Goal: Check status: Check status

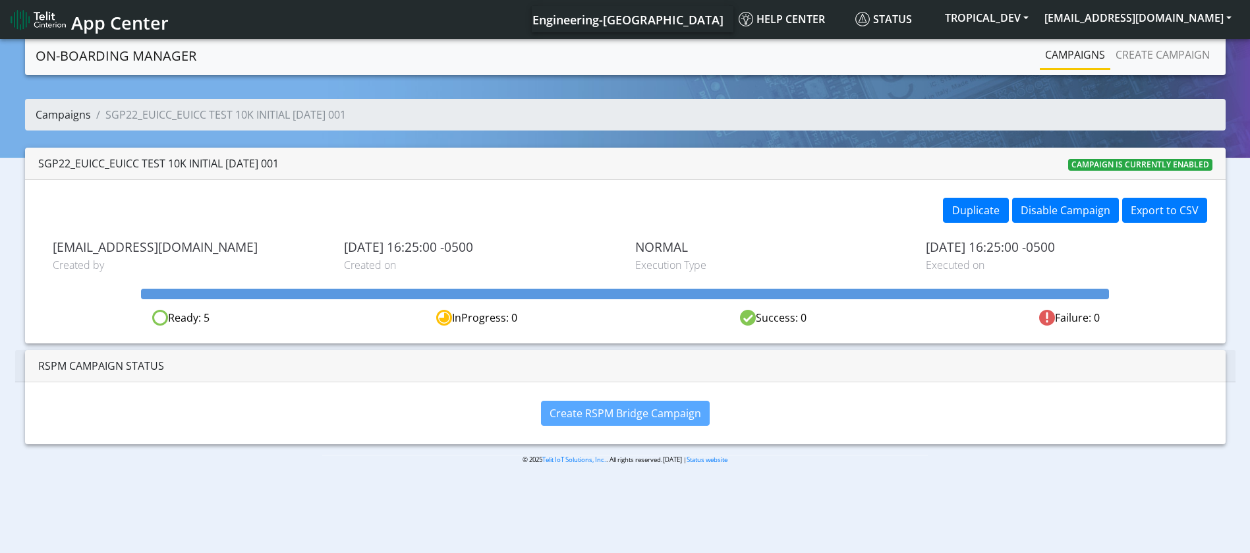
click at [56, 113] on link "Campaigns" at bounding box center [63, 114] width 55 height 14
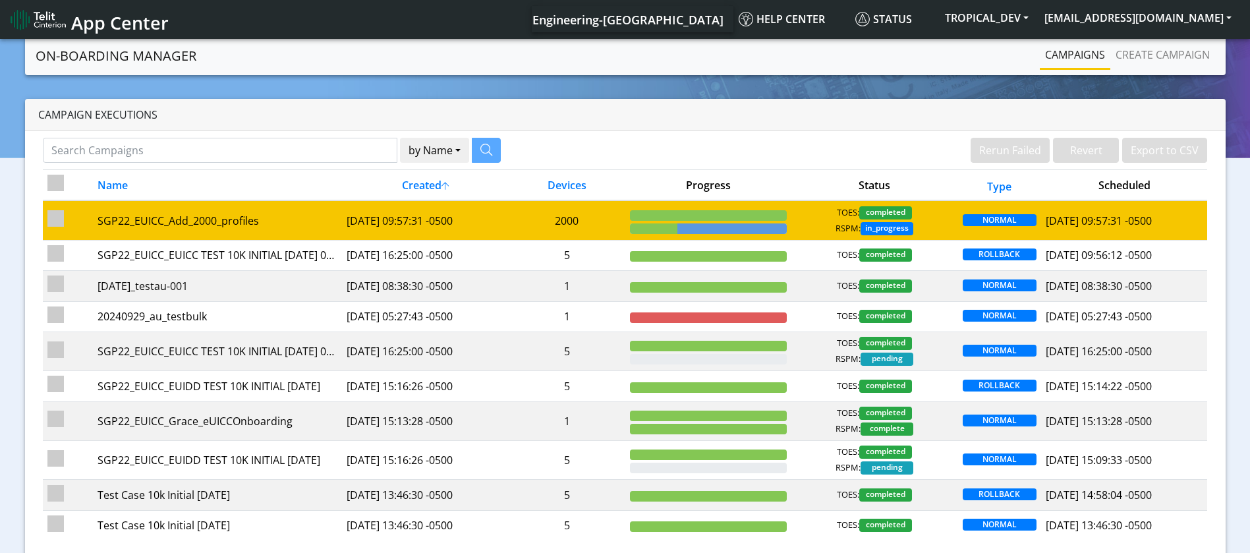
click at [438, 223] on td "[DATE] 09:57:31 -0500" at bounding box center [425, 220] width 167 height 40
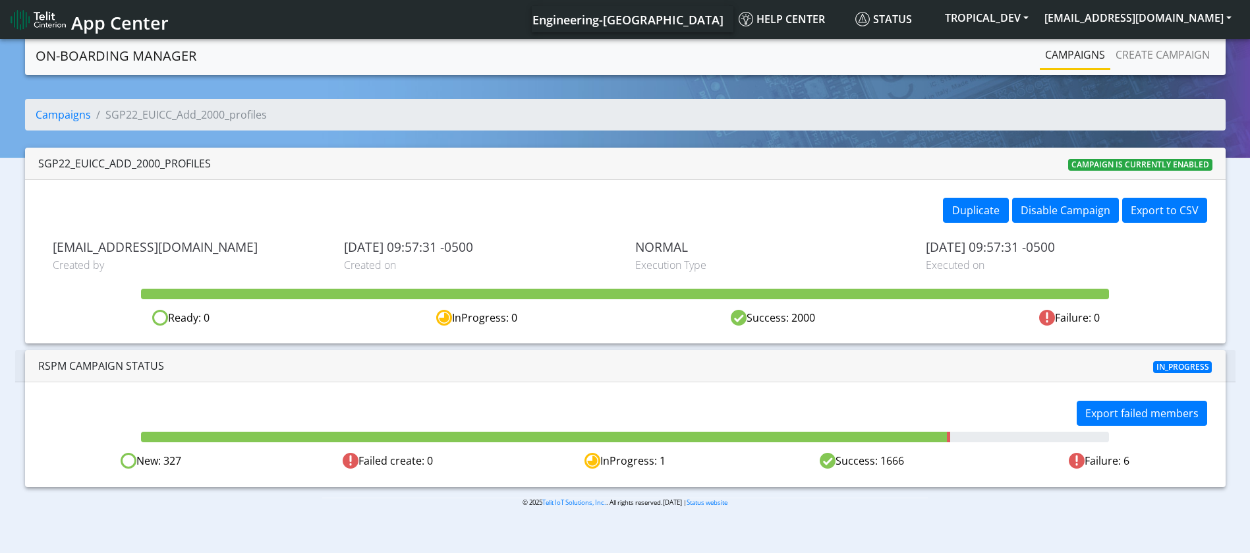
click at [611, 378] on div "RSPM Campaign Status In_progress" at bounding box center [625, 366] width 1221 height 32
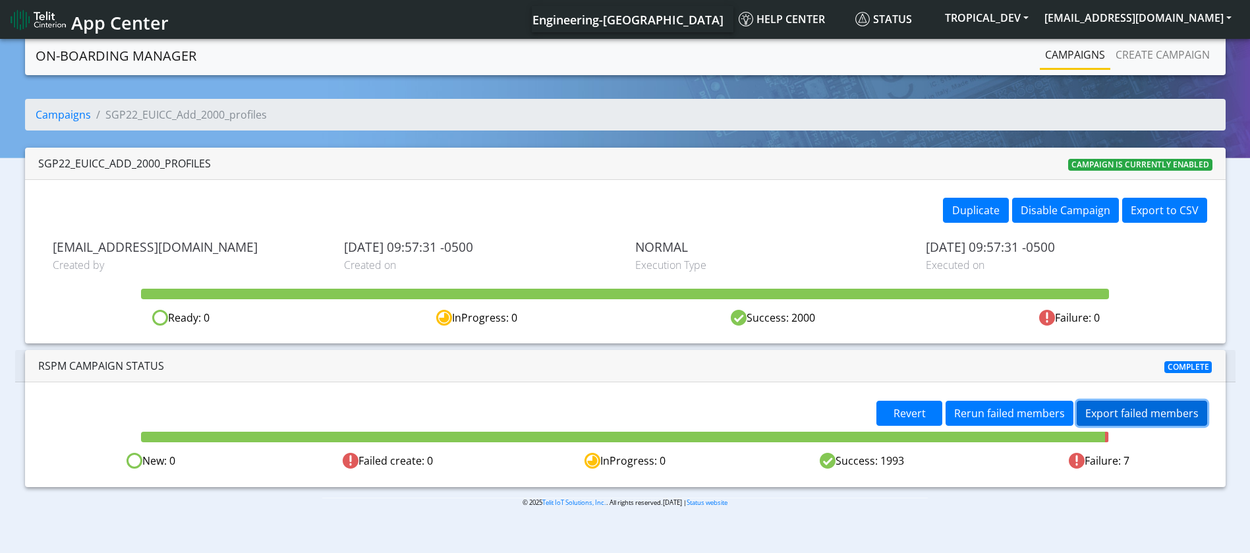
click at [1162, 411] on button "Export failed members" at bounding box center [1142, 413] width 130 height 25
